Goal: Transaction & Acquisition: Purchase product/service

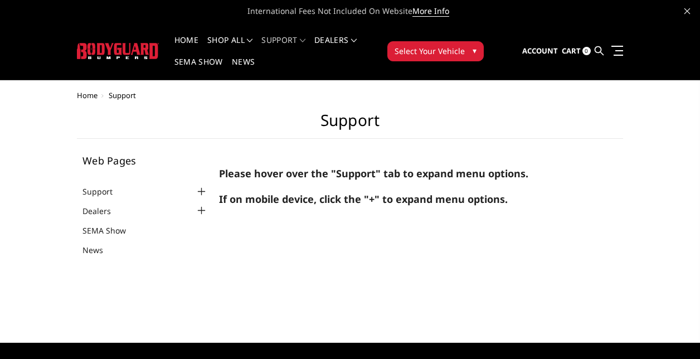
click at [431, 52] on span "Select Your Vehicle" at bounding box center [430, 51] width 70 height 12
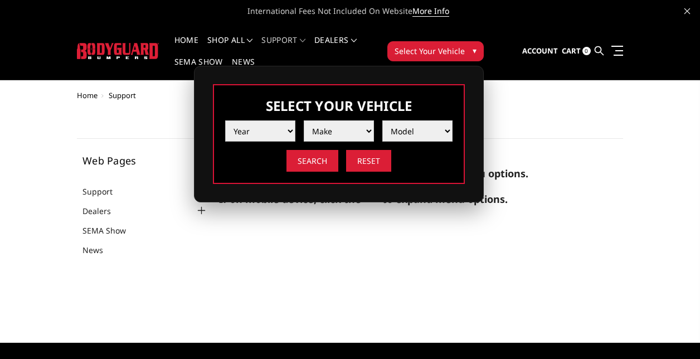
click at [259, 129] on select "Year 2025 2024 2023 2022 2021 2020 2019 2018 2017 2016 2015 2014 2013 2012 2011…" at bounding box center [260, 130] width 70 height 21
select select "yr_2024"
click at [225, 120] on select "Year 2025 2024 2023 2022 2021 2020 2019 2018 2017 2016 2015 2014 2013 2012 2011…" at bounding box center [260, 130] width 70 height 21
click at [321, 134] on select "Make Chevrolet Ford GMC Ram Toyota" at bounding box center [339, 130] width 70 height 21
select select "mk_ford"
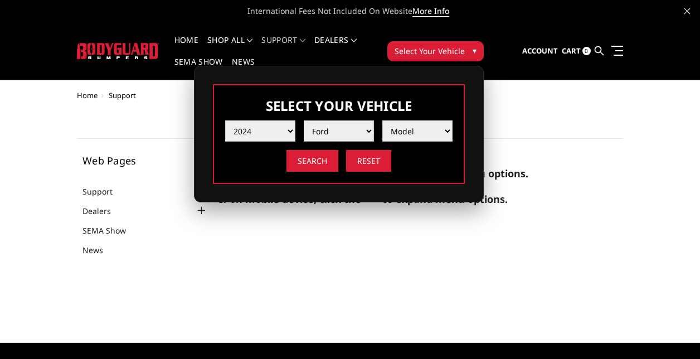
click at [304, 120] on select "Make Chevrolet Ford GMC Ram Toyota" at bounding box center [339, 130] width 70 height 21
click at [413, 132] on select "Model F150 F150 Raptor F250 / F350 F450 F550" at bounding box center [417, 130] width 70 height 21
select select "md_f150-raptor"
click at [382, 120] on select "Model F150 F150 Raptor F250 / F350 F450 F550" at bounding box center [417, 130] width 70 height 21
click at [315, 162] on input "Search" at bounding box center [313, 161] width 52 height 22
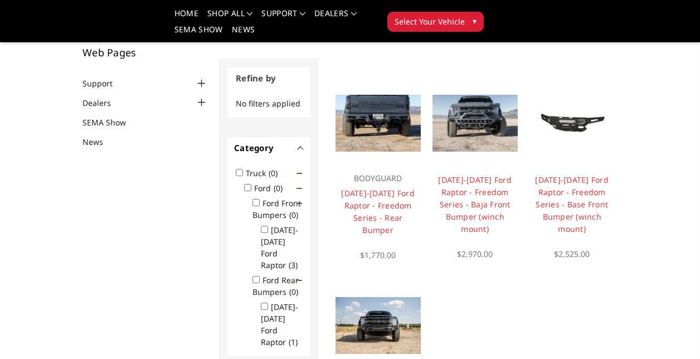
scroll to position [55, 0]
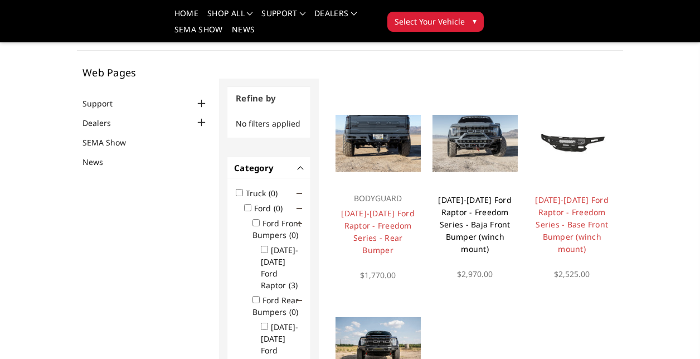
click at [473, 205] on link "2021-2025 Ford Raptor - Freedom Series - Baja Front Bumper (winch mount)" at bounding box center [475, 225] width 74 height 60
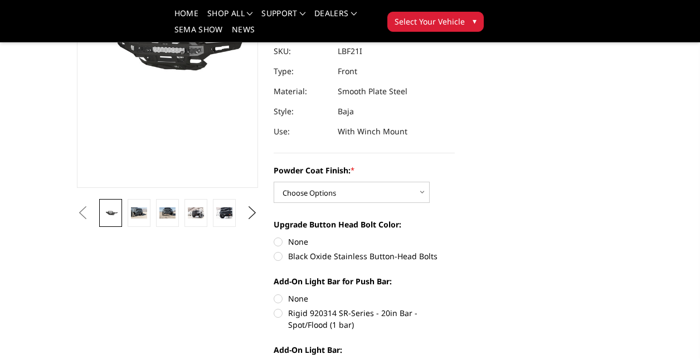
scroll to position [280, 0]
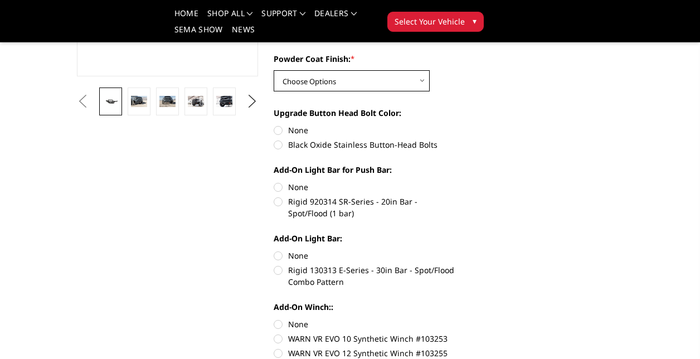
click at [321, 80] on select "Choose Options Bare Metal Texture Black Powder Coat" at bounding box center [352, 80] width 156 height 21
select select "2765"
click at [274, 70] on select "Choose Options Bare Metal Texture Black Powder Coat" at bounding box center [352, 80] width 156 height 21
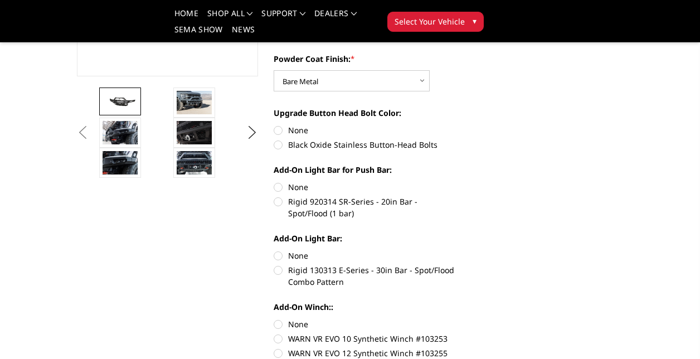
click at [277, 145] on label "Black Oxide Stainless Button-Head Bolts" at bounding box center [364, 145] width 181 height 12
click at [455, 125] on input "Black Oxide Stainless Button-Head Bolts" at bounding box center [455, 124] width 1 height 1
radio input "true"
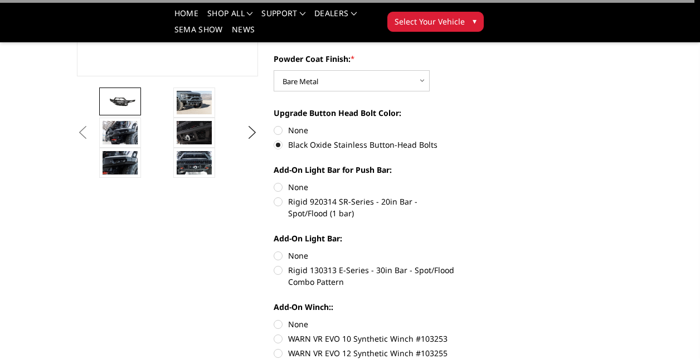
scroll to position [392, 0]
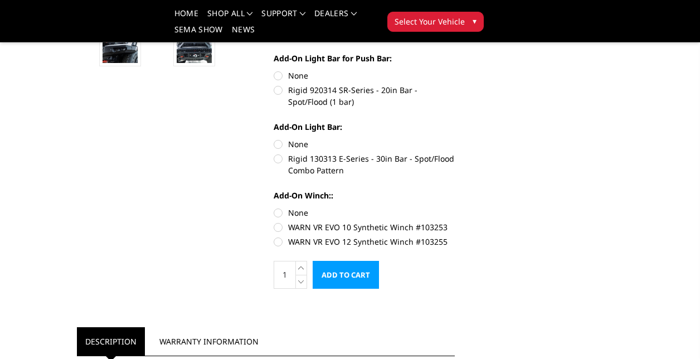
click at [279, 76] on label "None" at bounding box center [364, 76] width 181 height 12
click at [274, 70] on input "None" at bounding box center [274, 70] width 1 height 1
radio input "true"
click at [277, 76] on label "None" at bounding box center [364, 76] width 181 height 12
click at [274, 70] on input "None" at bounding box center [274, 70] width 1 height 1
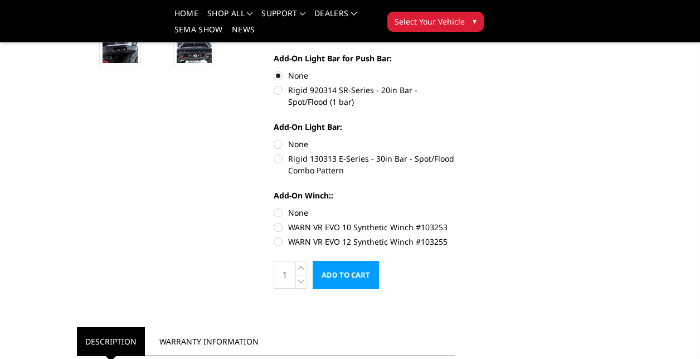
click at [279, 90] on label "Rigid 920314 SR-Series - 20in Bar - Spot/Flood (1 bar)" at bounding box center [364, 95] width 181 height 23
click at [455, 70] on input "Rigid 920314 SR-Series - 20in Bar - Spot/Flood (1 bar)" at bounding box center [455, 70] width 1 height 1
radio input "true"
click at [279, 160] on label "Rigid 130313 E-Series - 30in Bar - Spot/Flood Combo Pattern" at bounding box center [364, 164] width 181 height 23
click at [455, 139] on input "Rigid 130313 E-Series - 30in Bar - Spot/Flood Combo Pattern" at bounding box center [455, 138] width 1 height 1
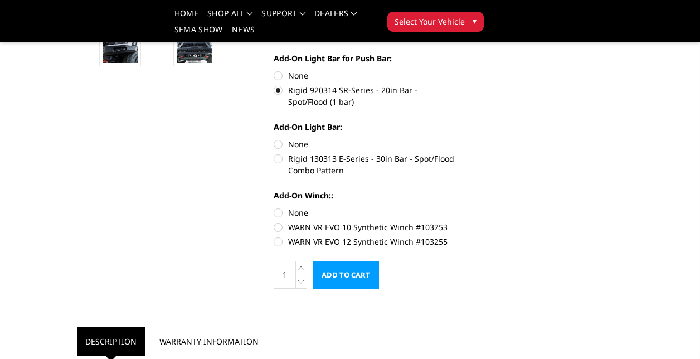
radio input "true"
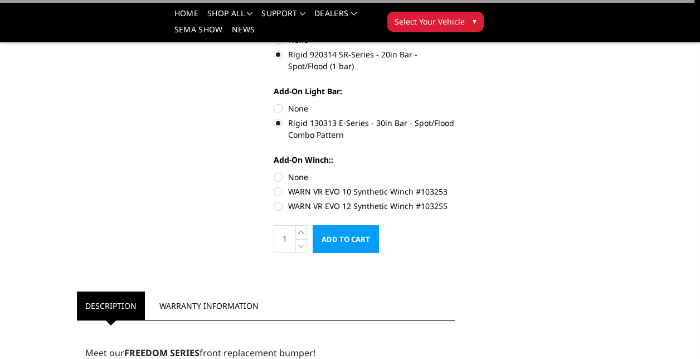
scroll to position [448, 0]
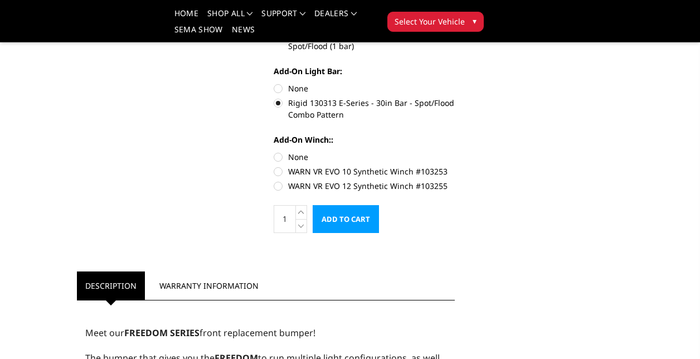
click at [280, 169] on label "WARN VR EVO 10 Synthetic Winch #103253" at bounding box center [364, 172] width 181 height 12
click at [455, 152] on input "WARN VR EVO 10 Synthetic Winch #103253" at bounding box center [455, 151] width 1 height 1
radio input "true"
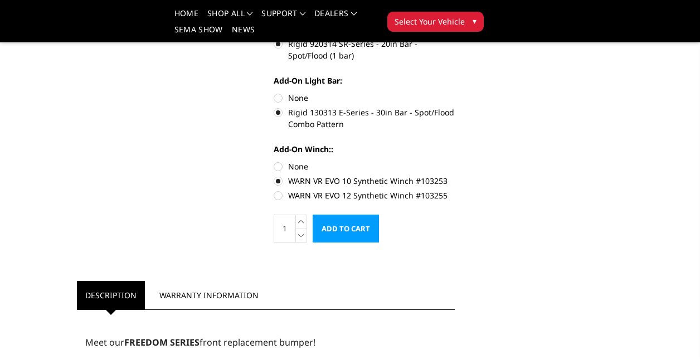
scroll to position [559, 0]
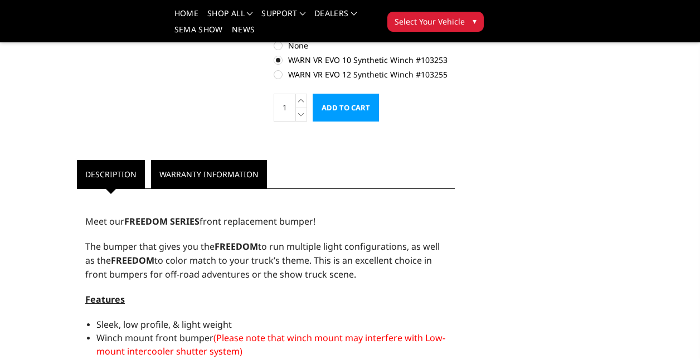
click at [186, 172] on link "Warranty Information" at bounding box center [209, 174] width 116 height 28
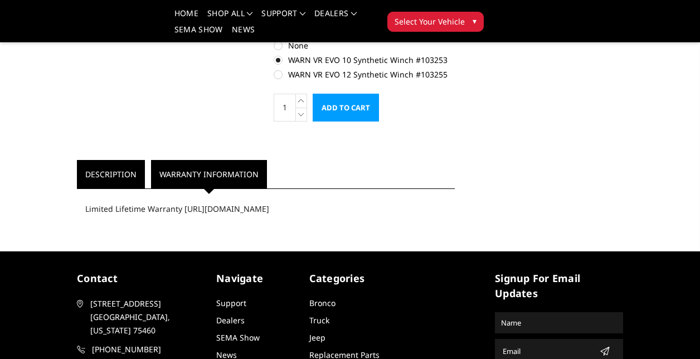
click at [129, 172] on link "Description" at bounding box center [111, 174] width 68 height 28
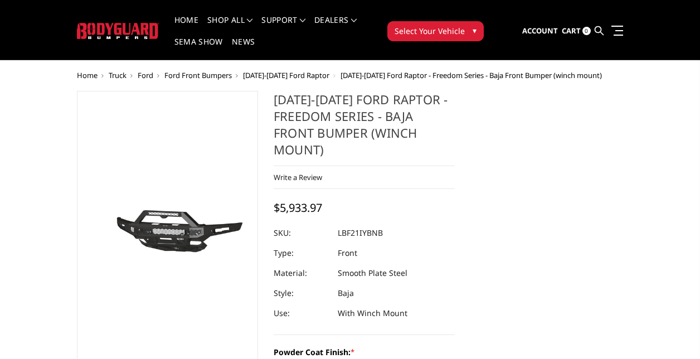
scroll to position [0, 0]
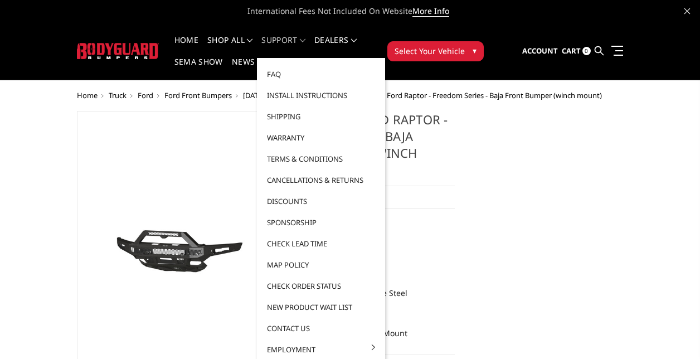
click at [280, 37] on link "Support" at bounding box center [283, 47] width 44 height 22
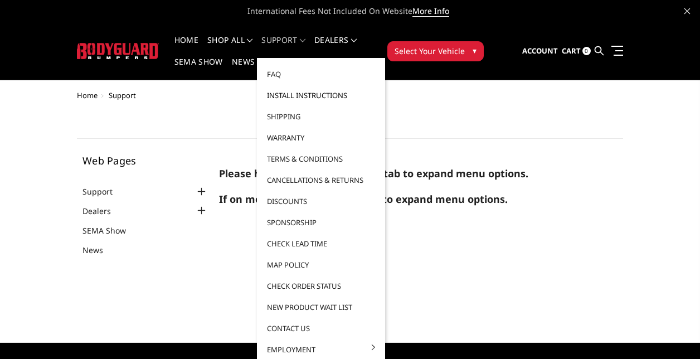
click at [298, 98] on link "Install Instructions" at bounding box center [320, 95] width 119 height 21
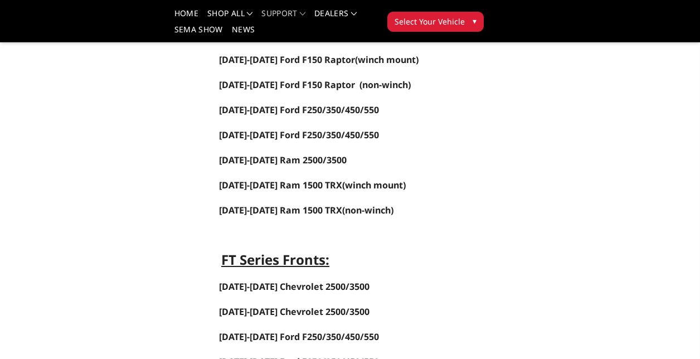
scroll to position [279, 0]
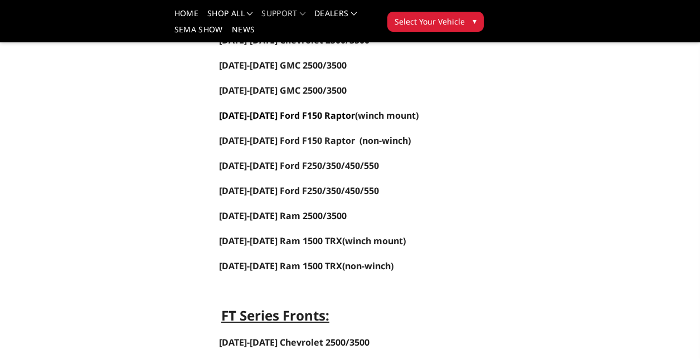
click at [251, 115] on link "[DATE]-[DATE] Ford F150 Raptor" at bounding box center [287, 115] width 136 height 12
